Goal: Task Accomplishment & Management: Manage account settings

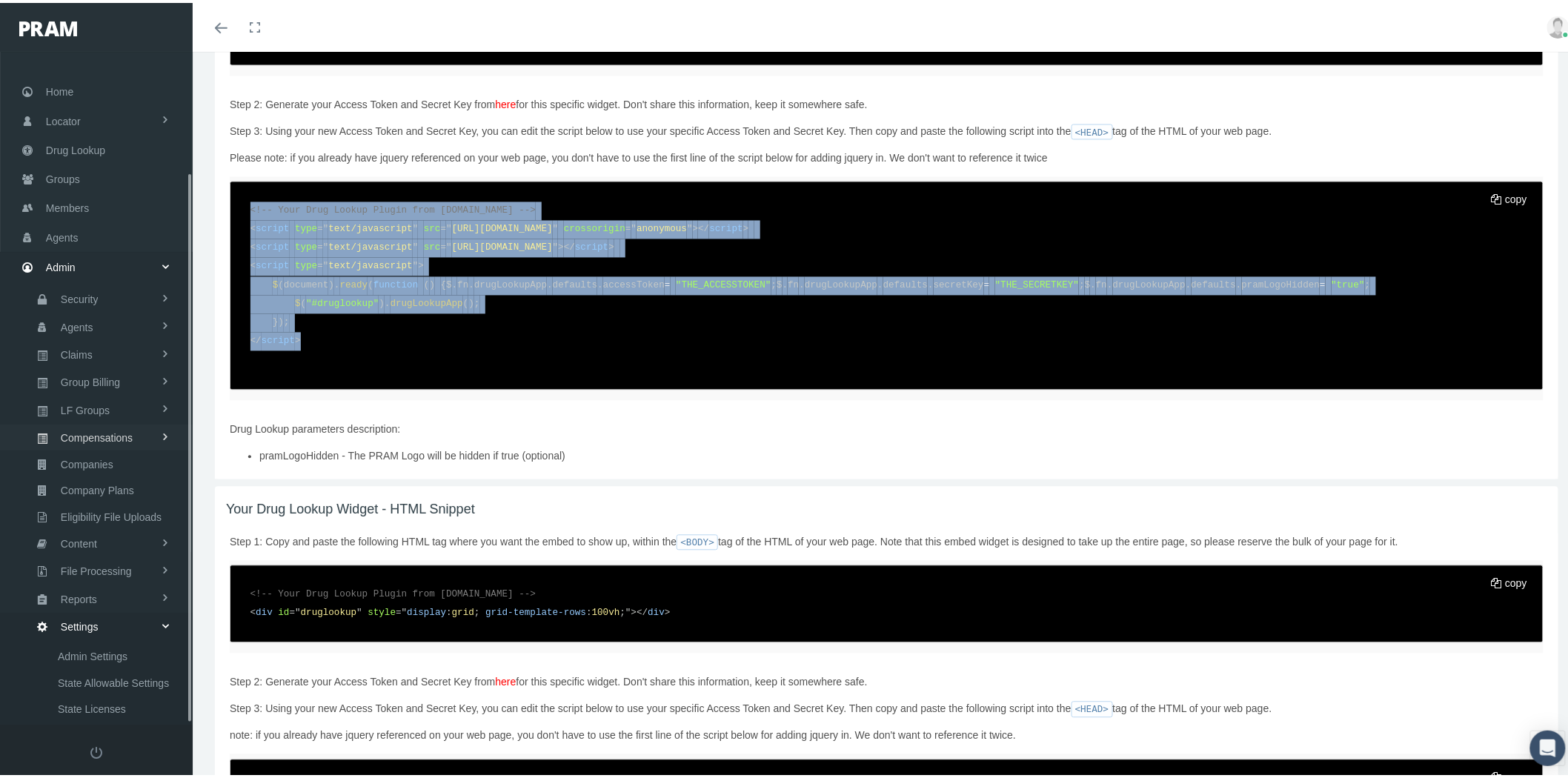
scroll to position [146, 0]
click at [109, 391] on link "Content" at bounding box center [96, 394] width 192 height 26
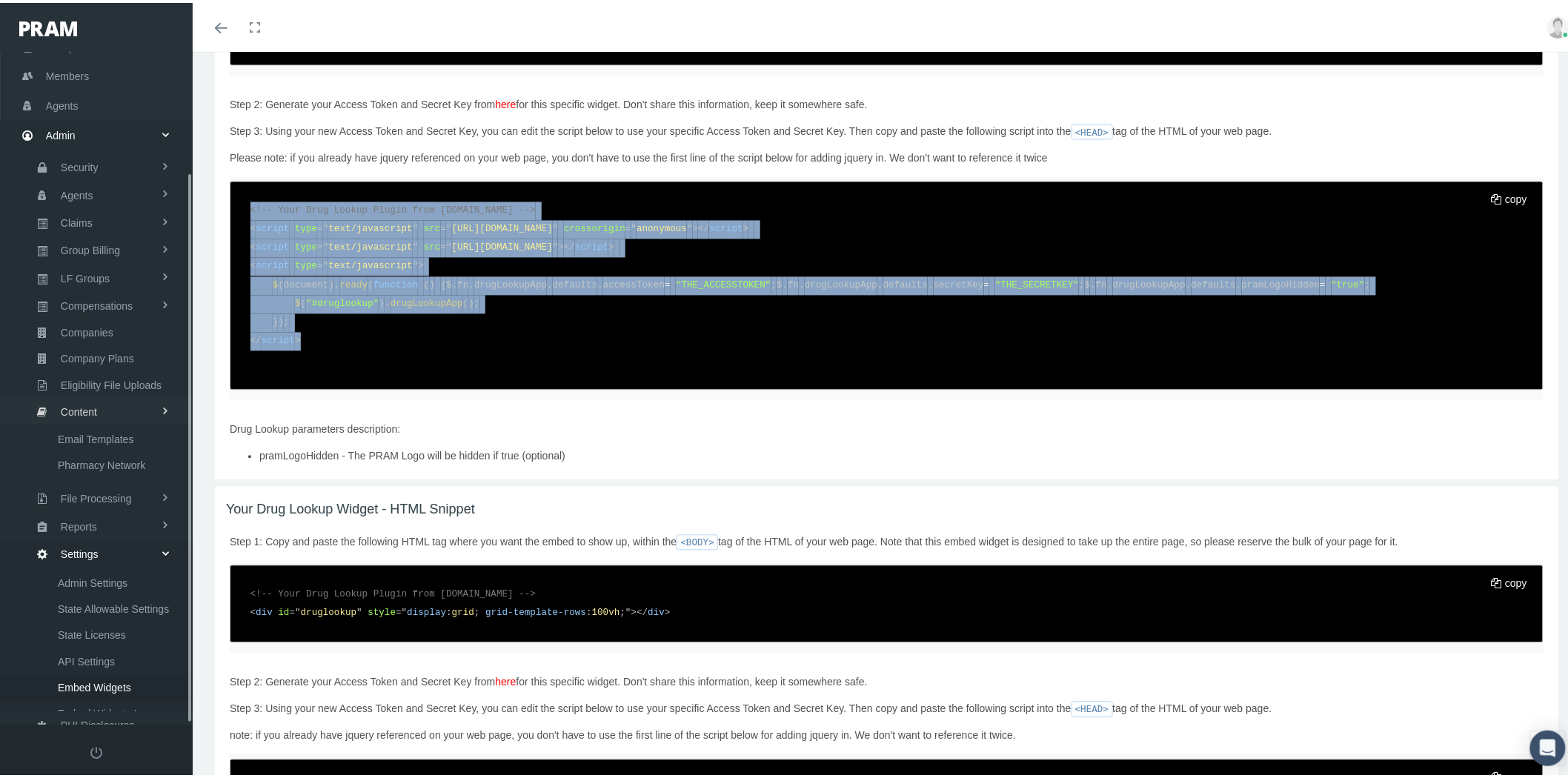
scroll to position [121, 0]
click at [109, 437] on span "Email Templates" at bounding box center [96, 449] width 76 height 26
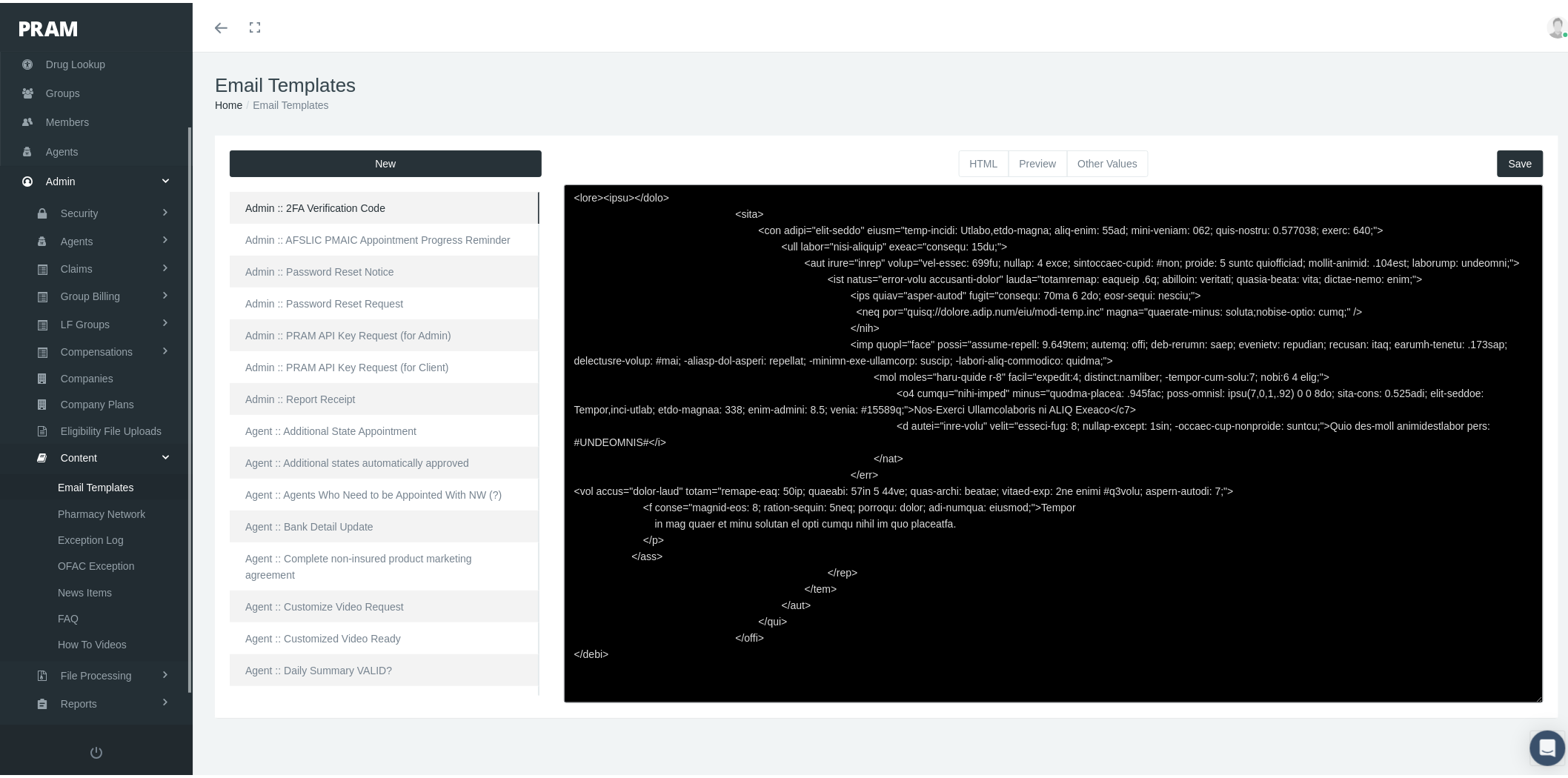
scroll to position [121, 0]
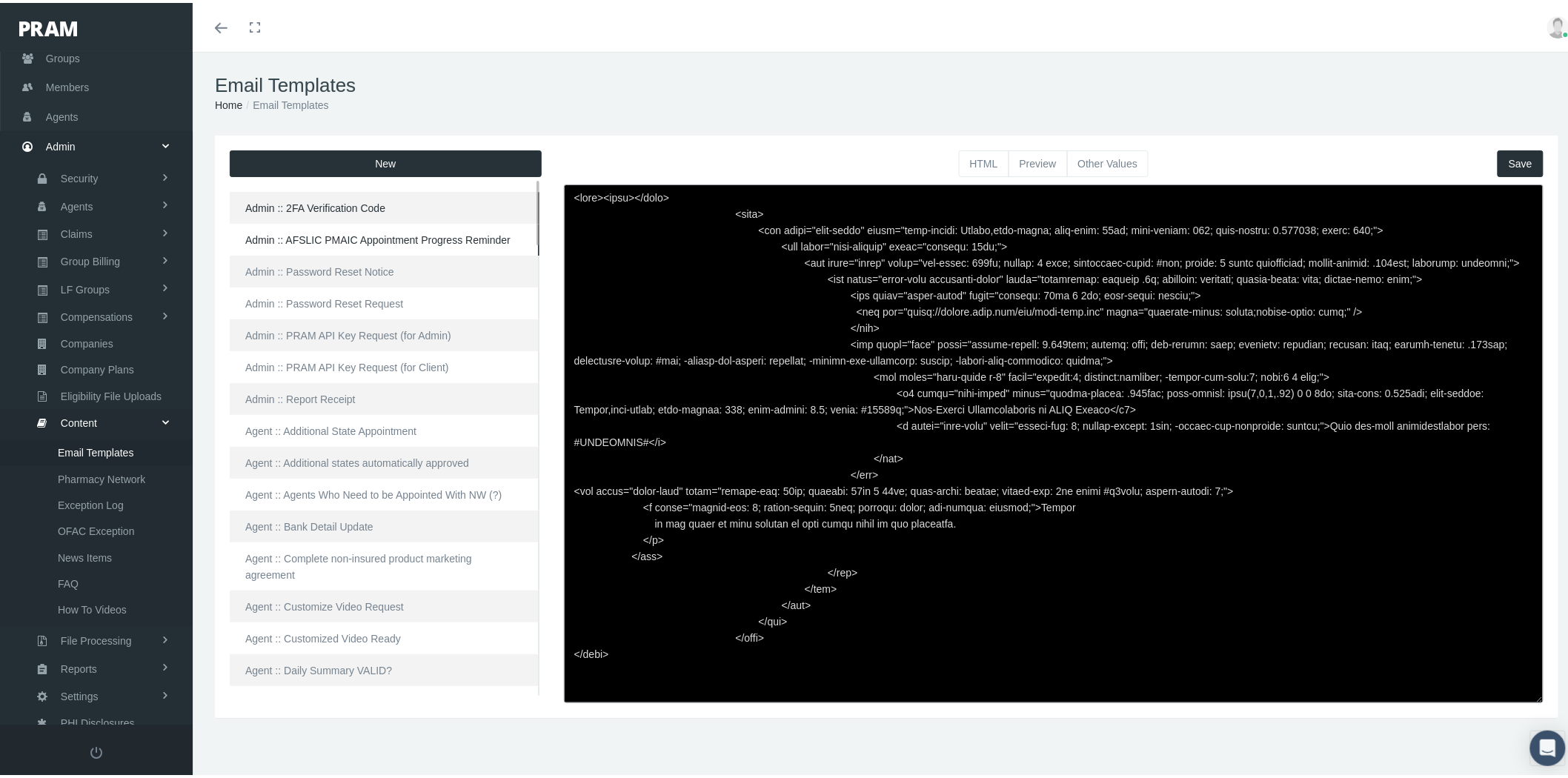
click at [328, 237] on link "Admin :: AFSLIC PMAIC Appointment Progress Reminder" at bounding box center [384, 236] width 310 height 32
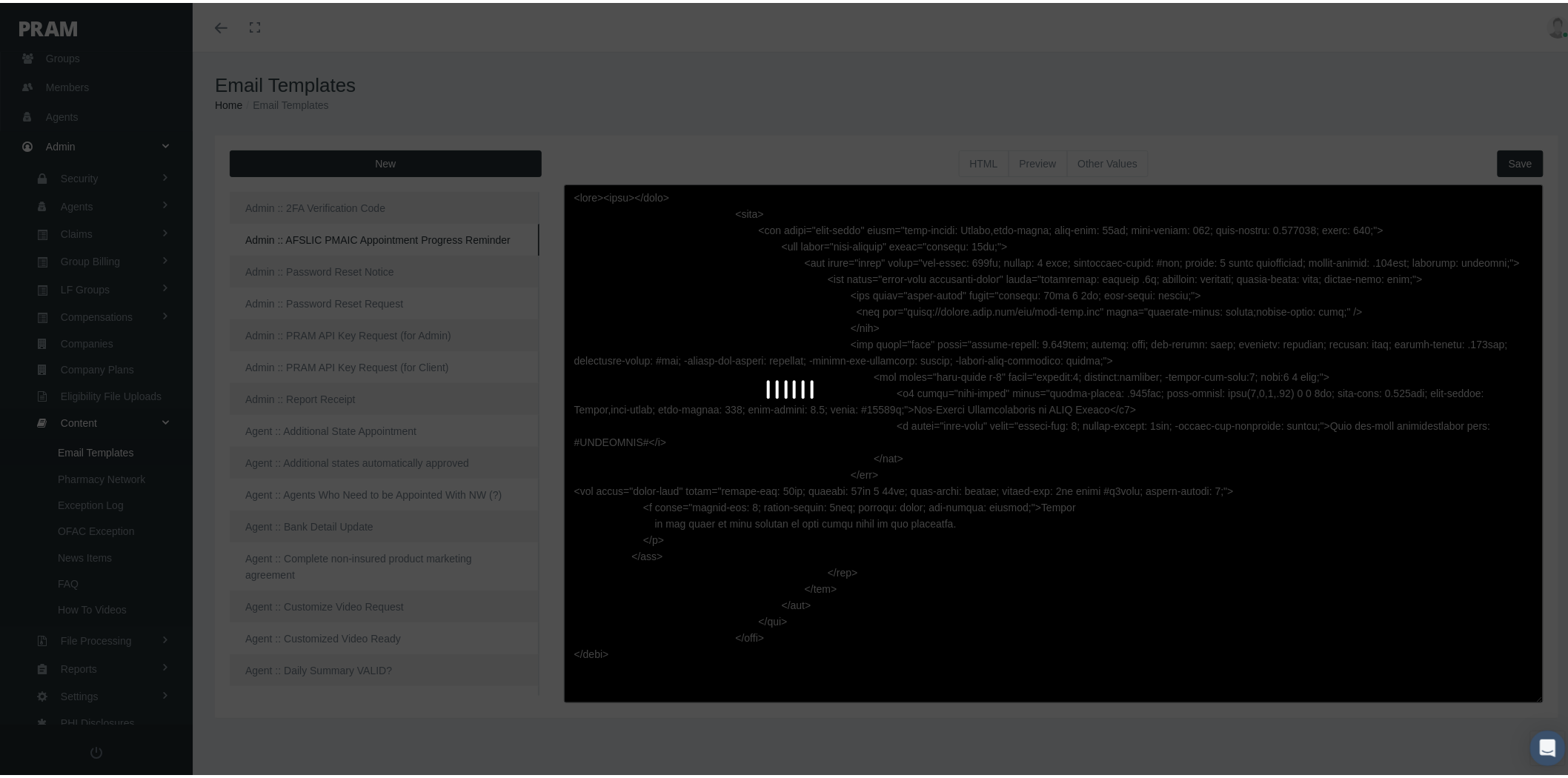
type textarea "<html> <head> </head> <body> <div class="page-email" style="font-family: Roboto…"
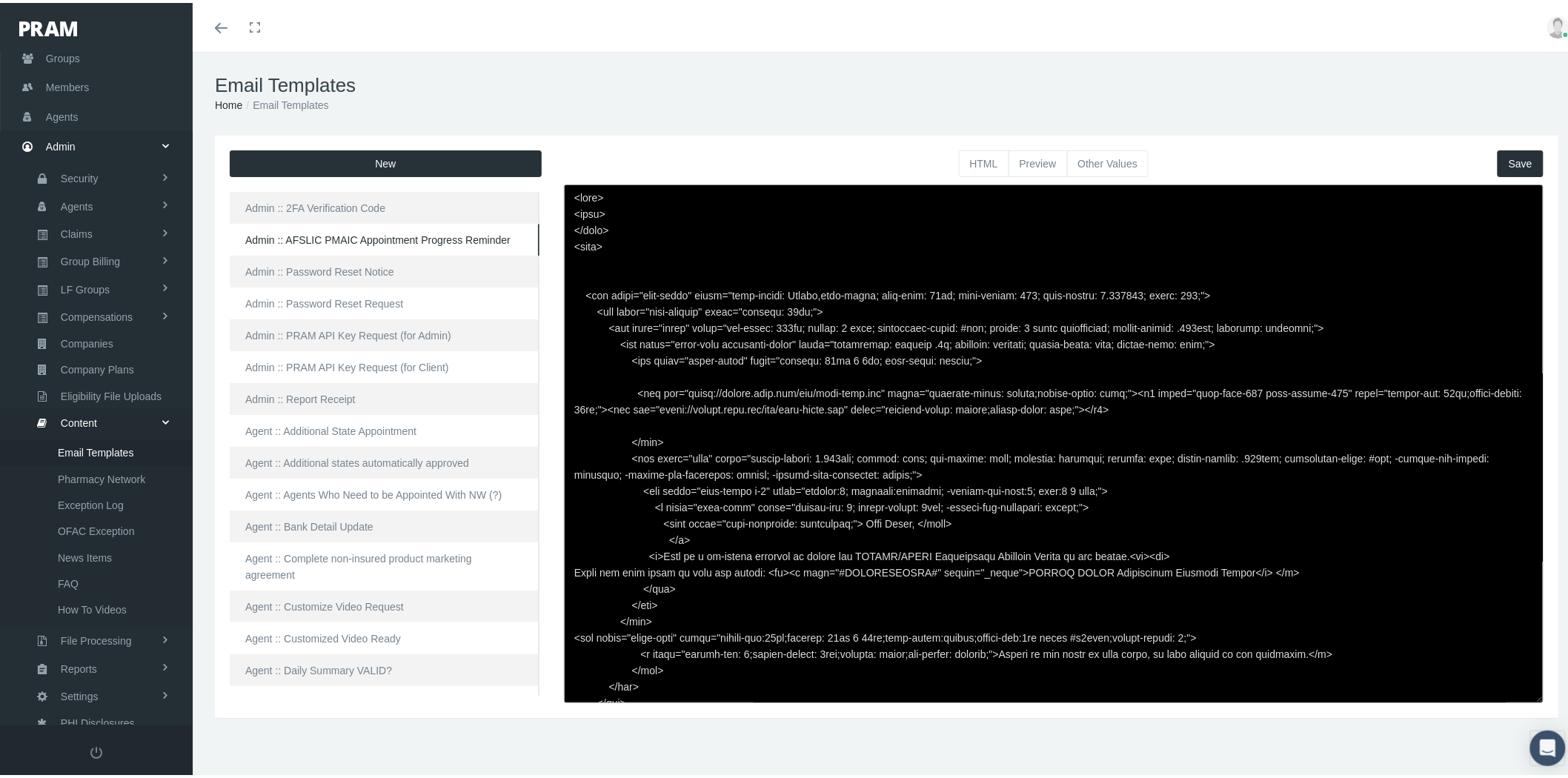
click at [1030, 159] on button "Preview" at bounding box center [1038, 161] width 59 height 26
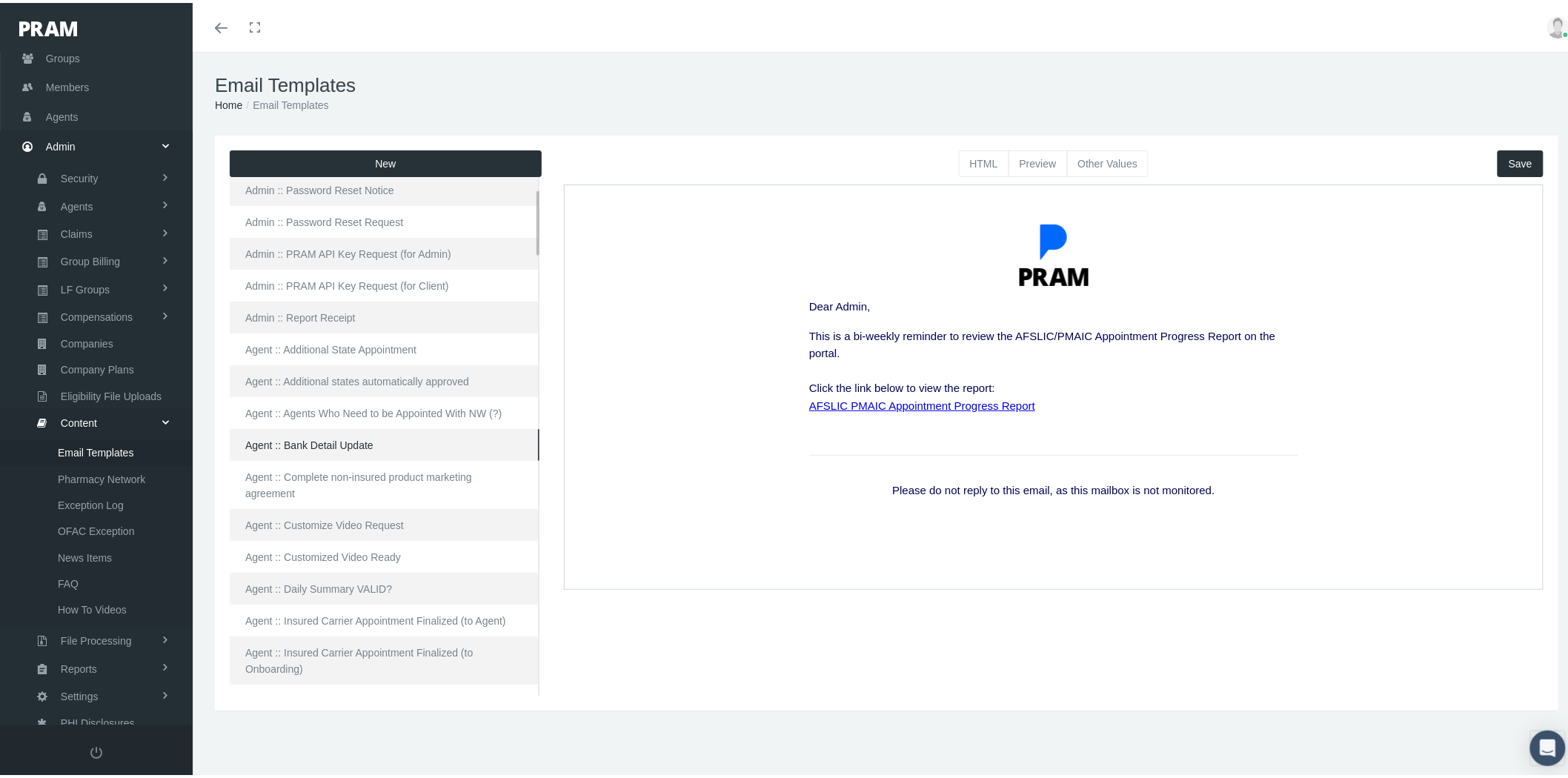
scroll to position [82, 0]
click at [424, 601] on link "Agent :: Insured Carrier Appointment Finalized (to Agent)" at bounding box center [384, 617] width 310 height 32
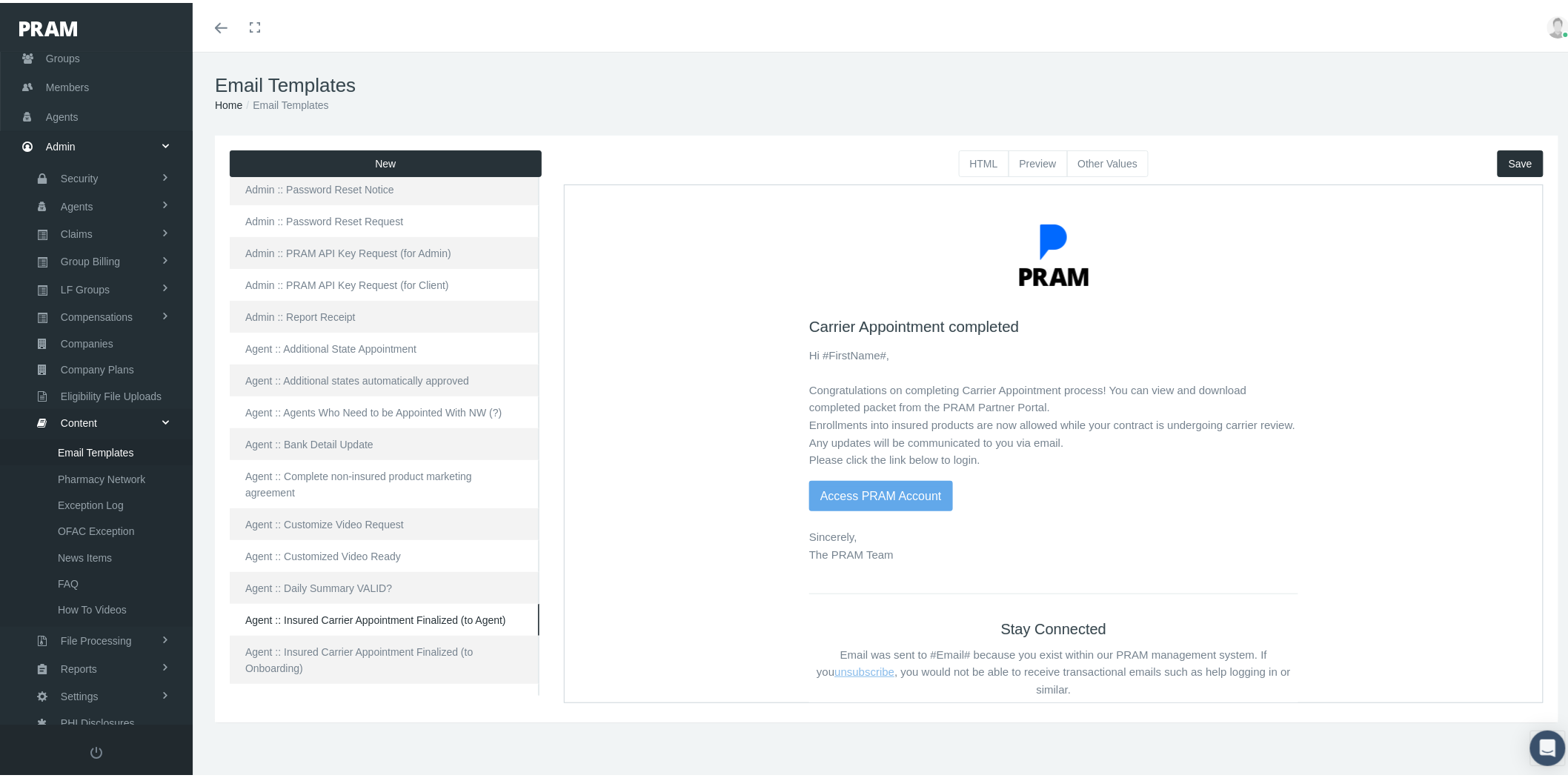
click at [1078, 158] on button "Other Values" at bounding box center [1107, 161] width 82 height 26
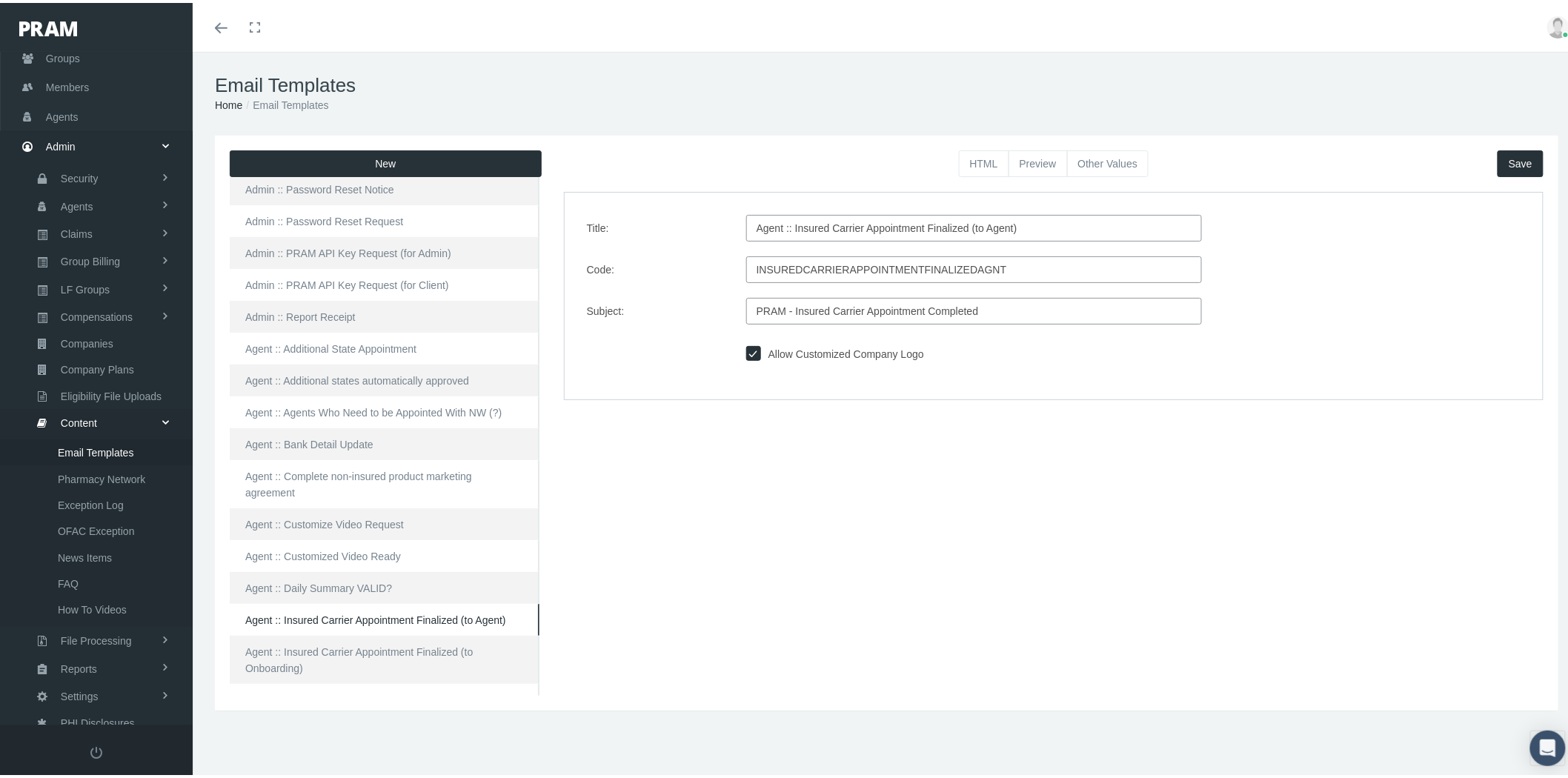
click at [823, 310] on input "PRAM - Insured Carrier Appointment Completed" at bounding box center [974, 308] width 455 height 26
type input "PRAM - Insurance Carrier Appointment Completed"
click at [823, 225] on input "Agent :: Insured Carrier Appointment Finalized (to Agent)" at bounding box center [974, 225] width 455 height 26
type input "Agent :: Insurance Carrier Appointment Finalized (to Agent)"
click at [1508, 154] on button "Save" at bounding box center [1520, 161] width 46 height 26
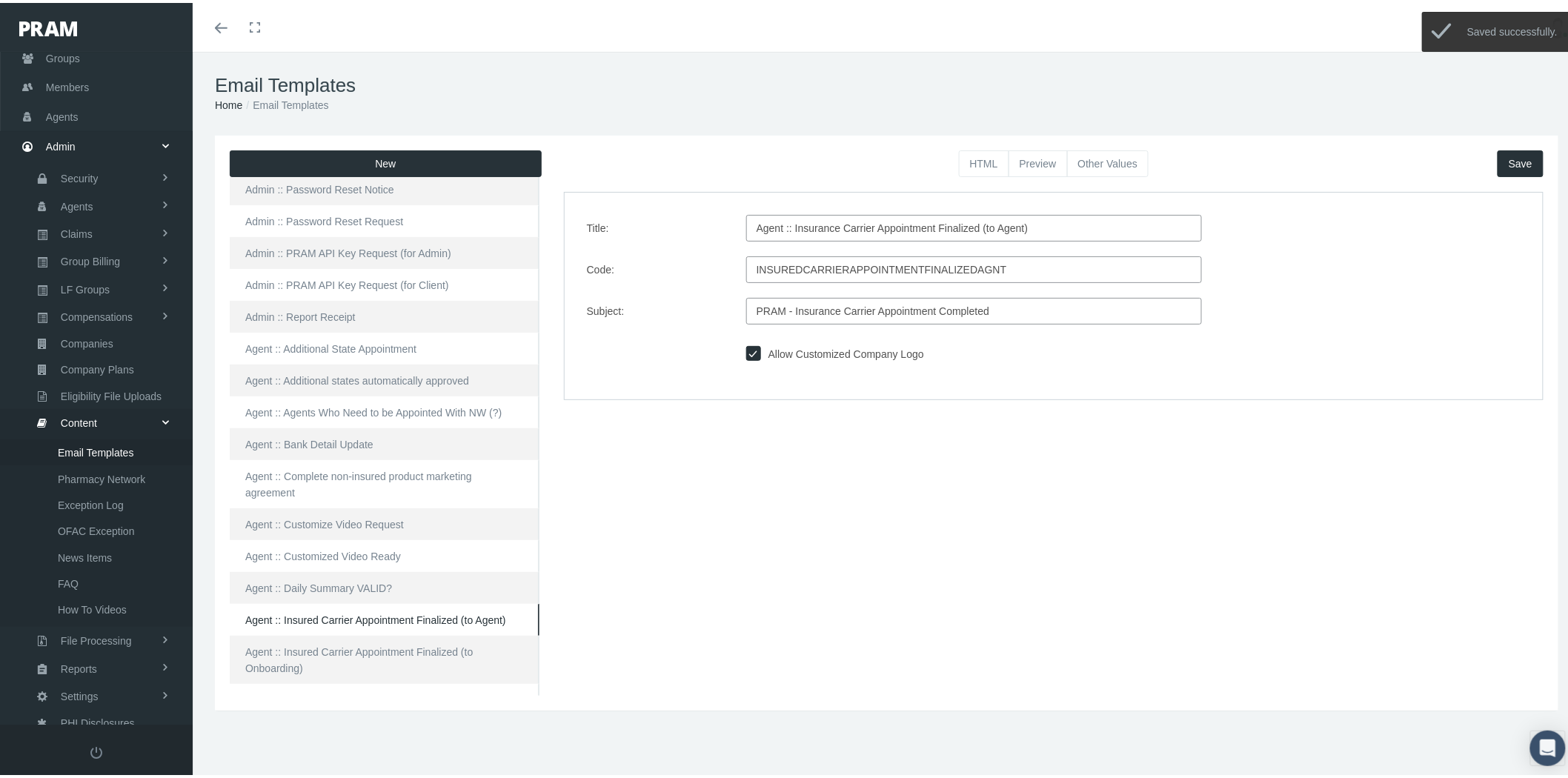
click at [1023, 159] on button "Preview" at bounding box center [1038, 161] width 59 height 26
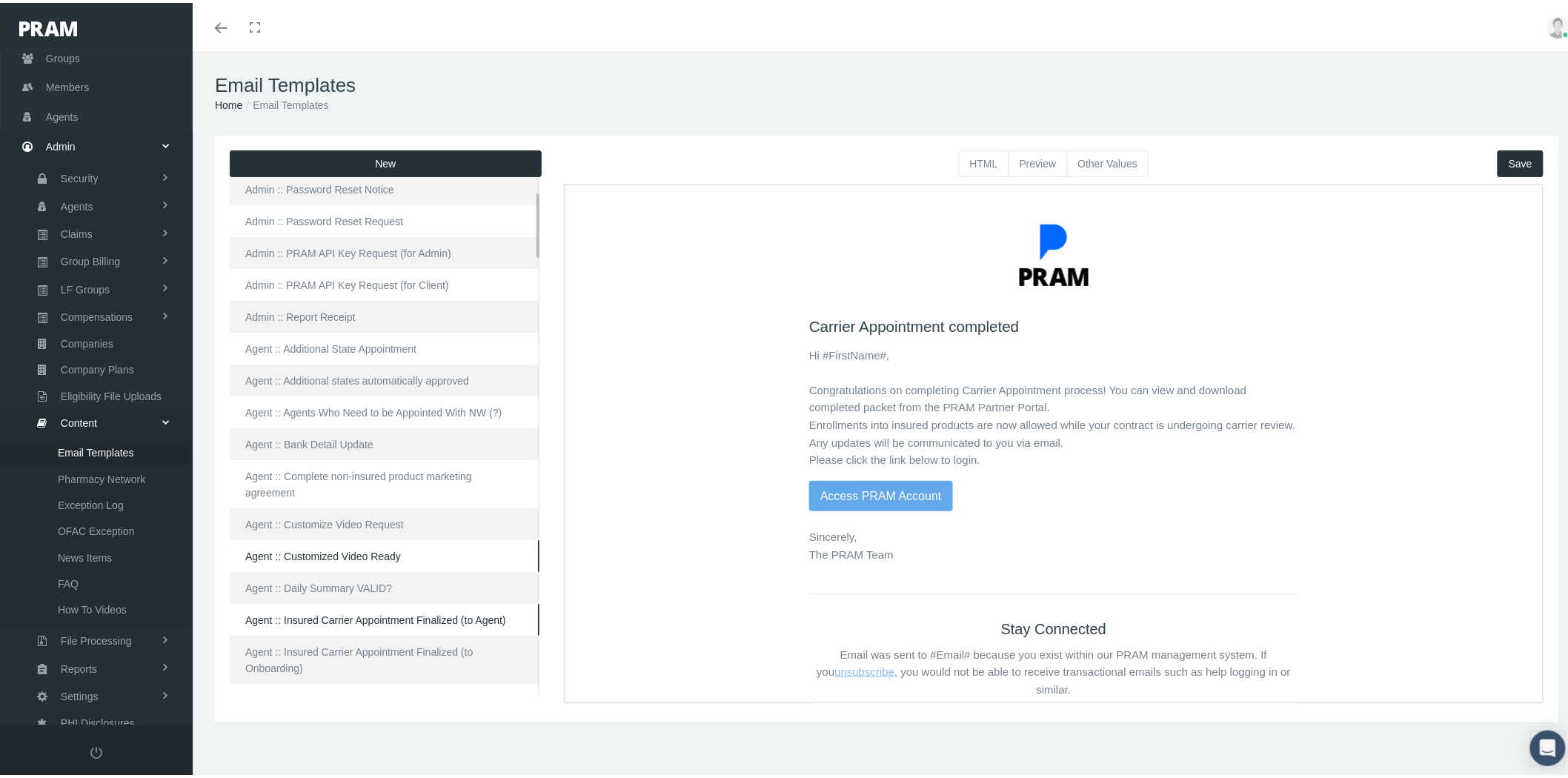
scroll to position [164, 0]
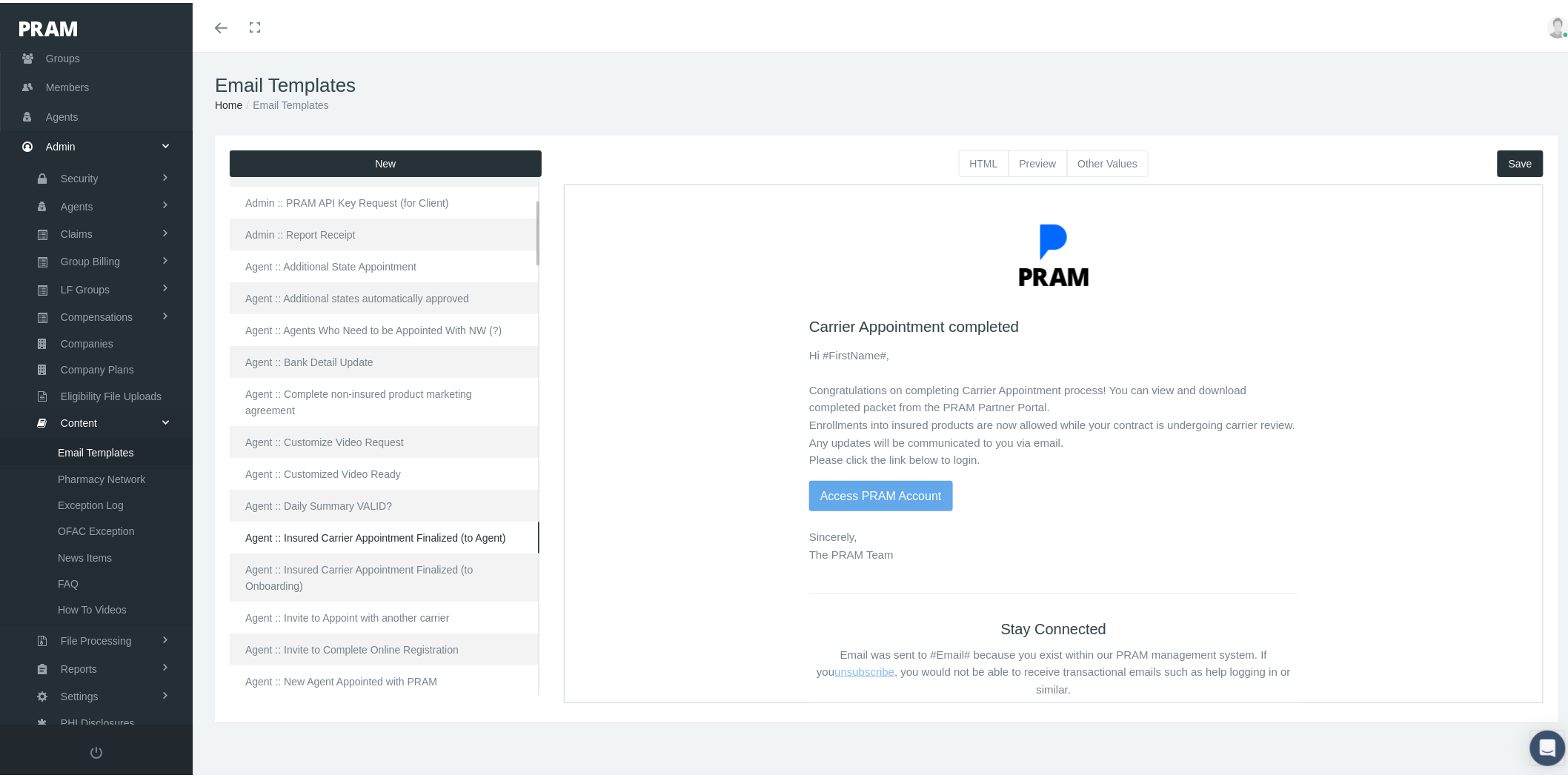
click at [408, 550] on link "Agent :: Insured Carrier Appointment Finalized (to Onboarding)" at bounding box center [384, 574] width 310 height 49
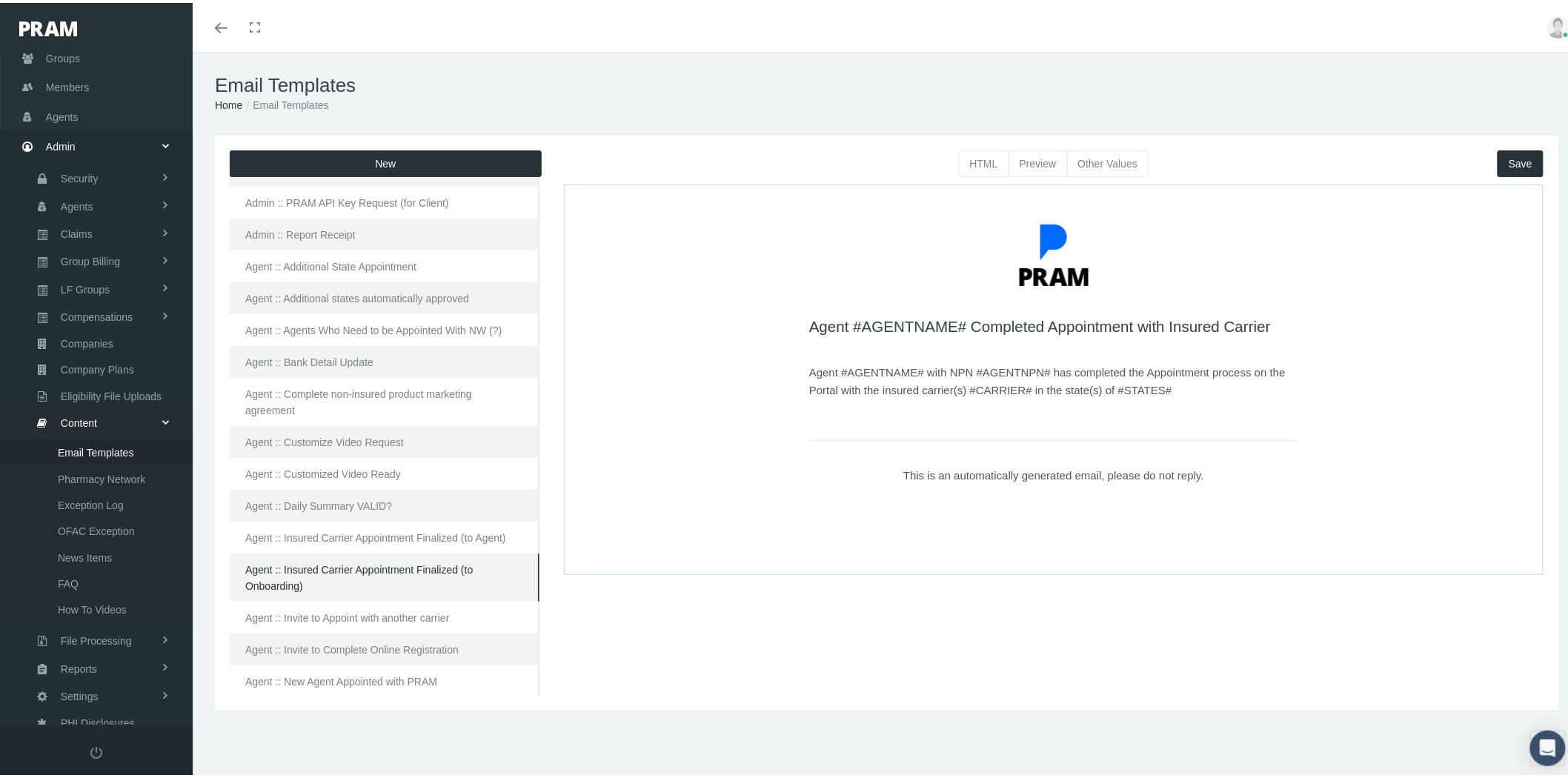
click at [961, 153] on button "HTML" at bounding box center [984, 161] width 50 height 26
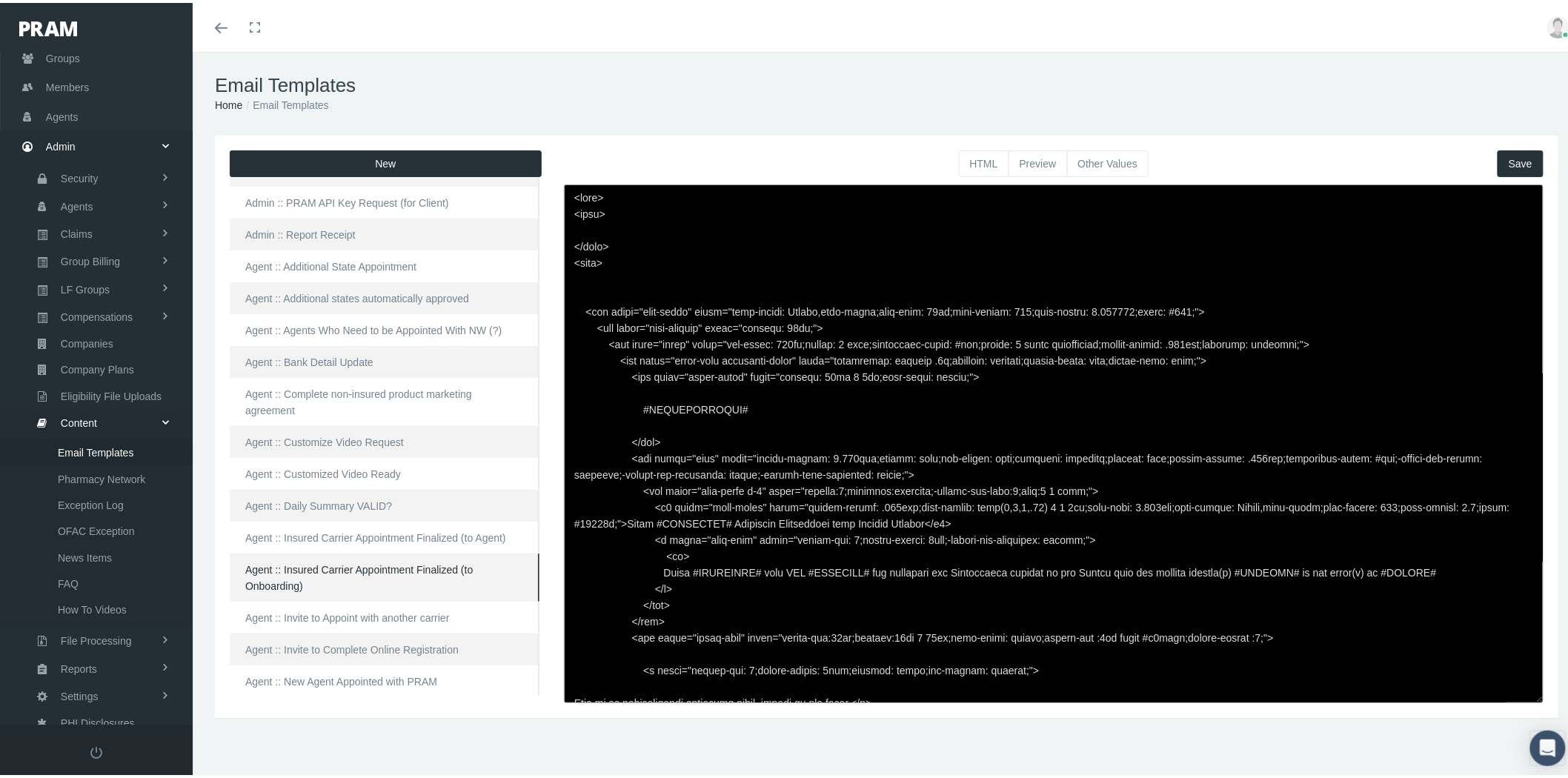
click at [890, 519] on textarea at bounding box center [1054, 441] width 979 height 519
click at [1197, 567] on textarea at bounding box center [1054, 441] width 979 height 519
type textarea "<html> <head> </head> <body> <div class="page-email" style="font-family: Roboto…"
click at [1519, 159] on button "Save" at bounding box center [1520, 161] width 46 height 26
click at [1043, 154] on button "Preview" at bounding box center [1038, 161] width 59 height 26
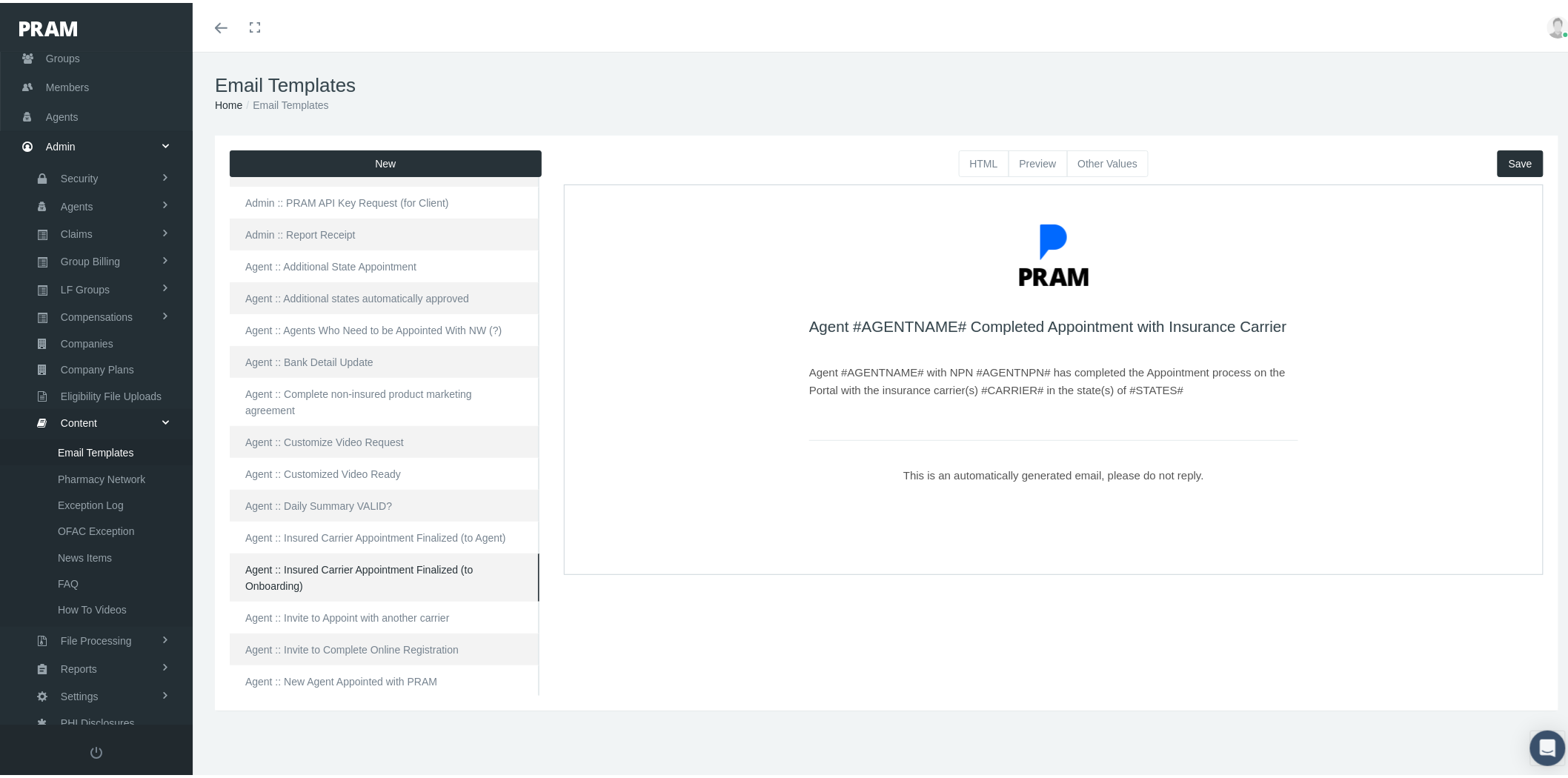
click at [1108, 167] on button "Other Values" at bounding box center [1107, 161] width 82 height 26
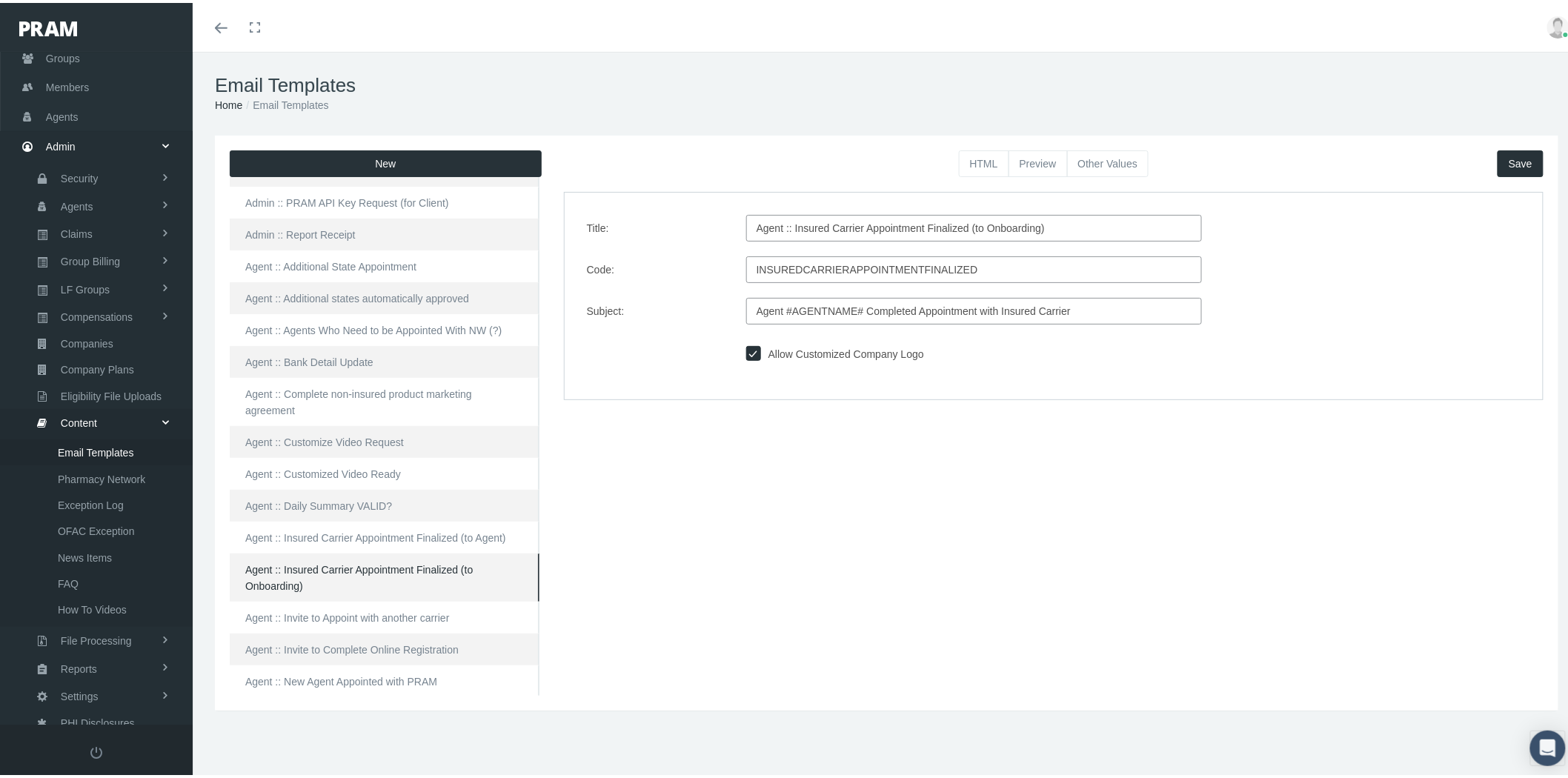
click at [819, 225] on input "Agent :: Insured Carrier Appointment Finalized (to Onboarding)" at bounding box center [974, 225] width 455 height 26
type input "Agent :: Insurance Carrier Appointment Finalized (to Onboarding)"
click at [1020, 308] on input "Agent #AGENTNAME# Completed Appointment with Insured Carrier" at bounding box center [974, 308] width 455 height 26
type input "Agent #AGENTNAME# Completed Appointment with Insurance Carrier"
click at [1512, 163] on span "Save" at bounding box center [1520, 161] width 24 height 11
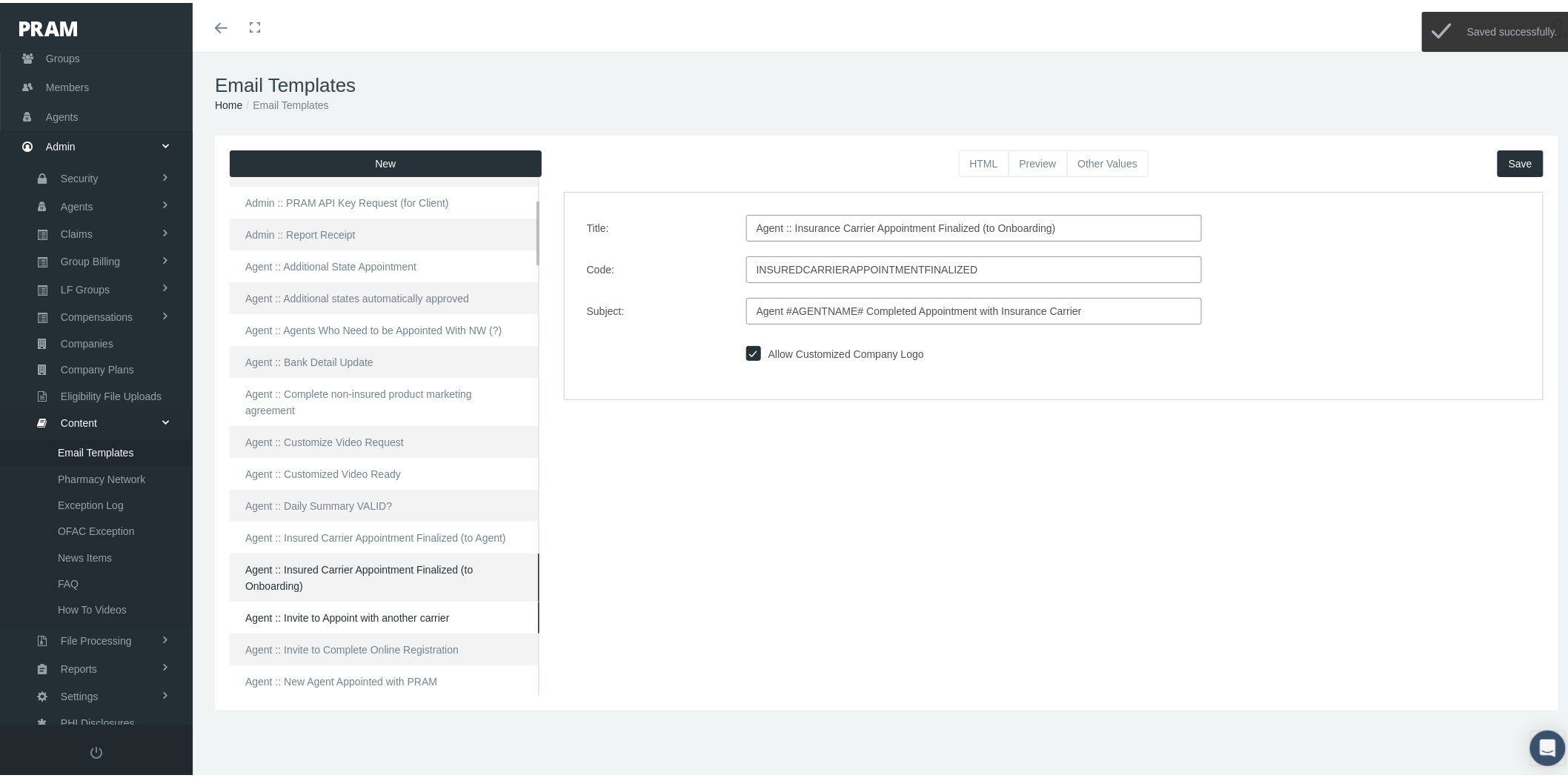
click at [405, 603] on link "Agent :: Invite to Appoint with another carrier" at bounding box center [384, 615] width 310 height 32
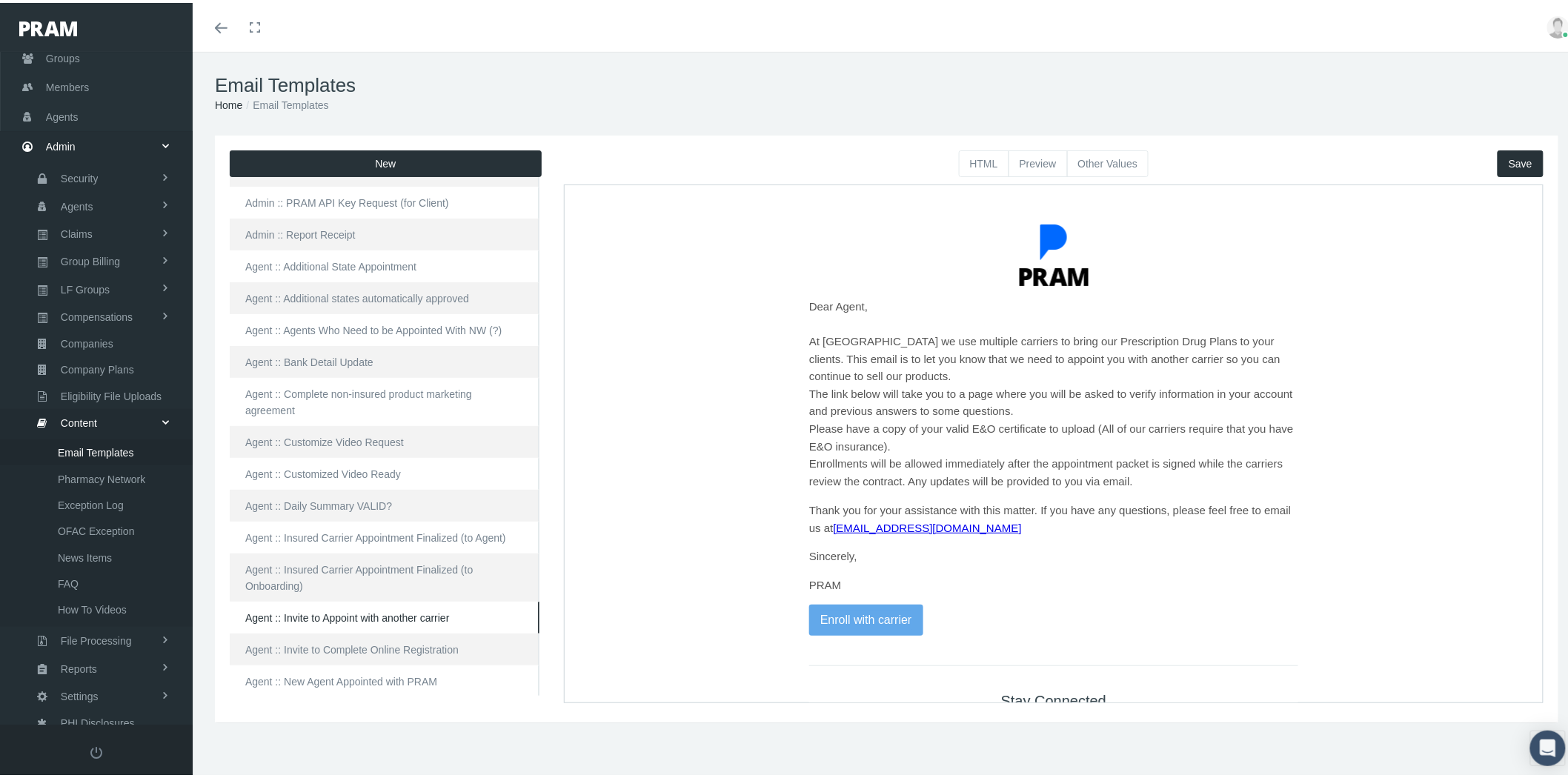
click at [1108, 156] on button "Other Values" at bounding box center [1107, 161] width 82 height 26
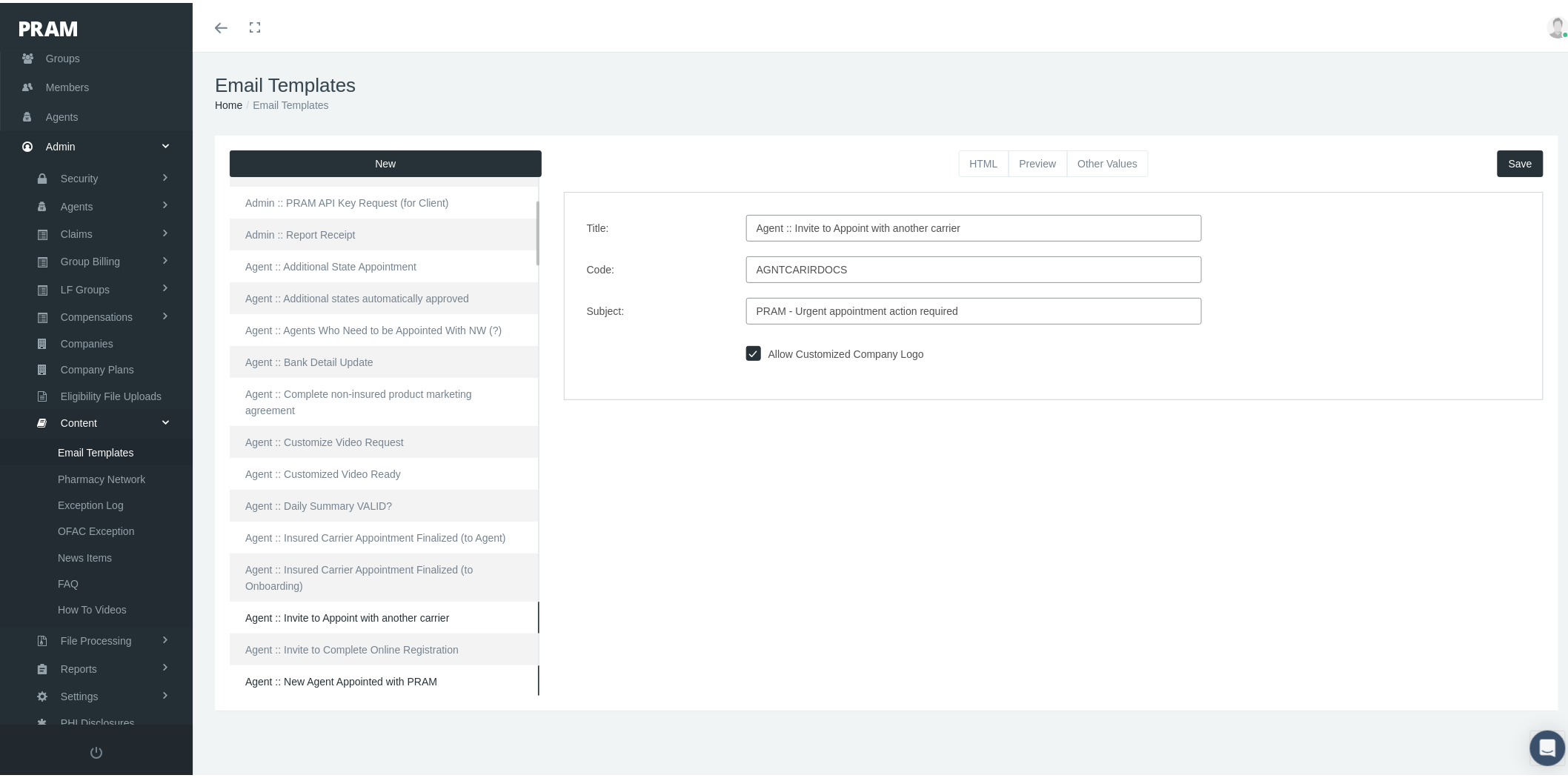
click at [469, 662] on link "Agent :: New Agent Appointed with PRAM" at bounding box center [384, 678] width 310 height 32
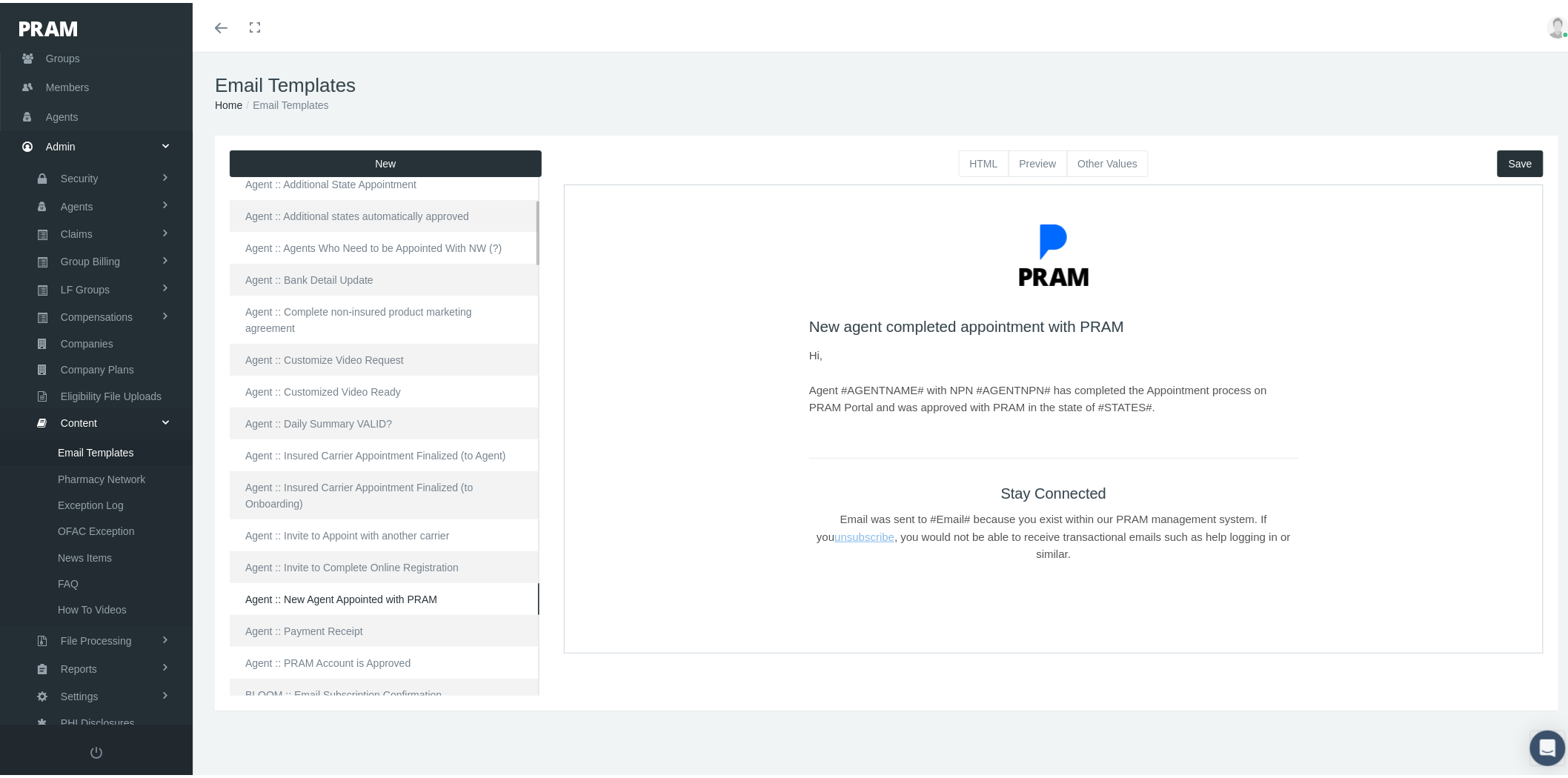
scroll to position [0, 0]
